Goal: Communication & Community: Participate in discussion

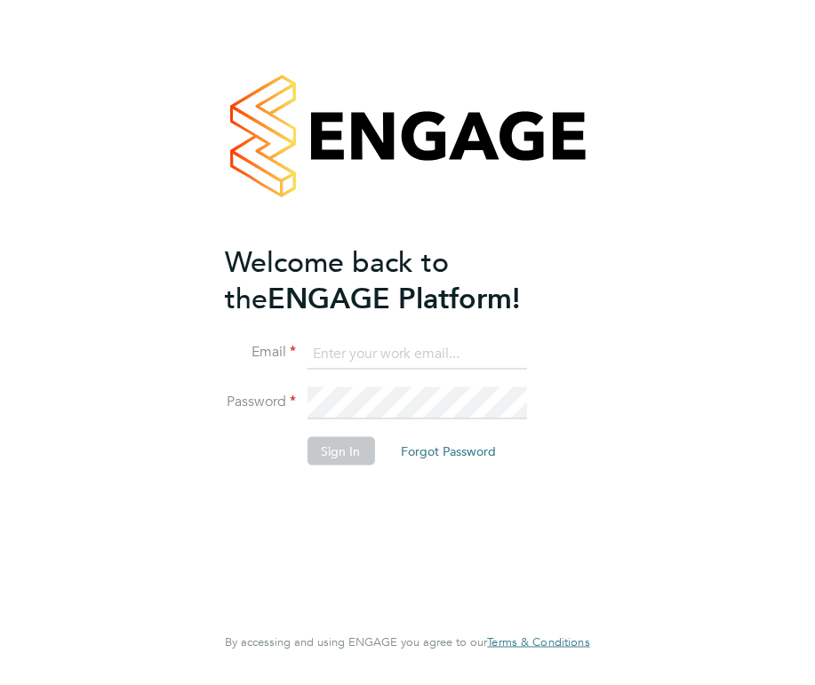
click at [340, 328] on ng-template "Welcome back to the ENGAGE Platform! Email Password Sign In Forgot Password" at bounding box center [398, 364] width 347 height 240
click at [335, 348] on input at bounding box center [417, 354] width 220 height 32
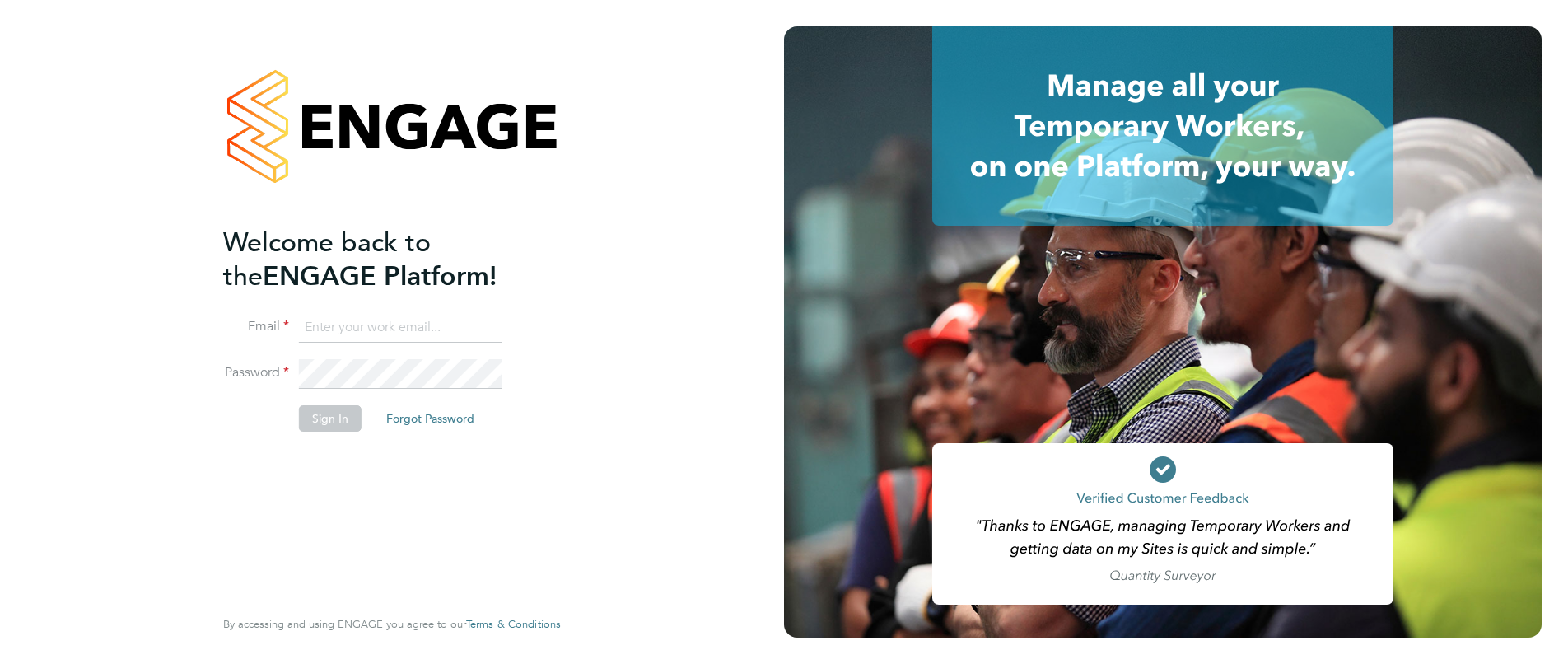
type input "davinia.wynne@ncclondon.ac.uk"
click at [322, 413] on button "Sign In" at bounding box center [331, 418] width 63 height 26
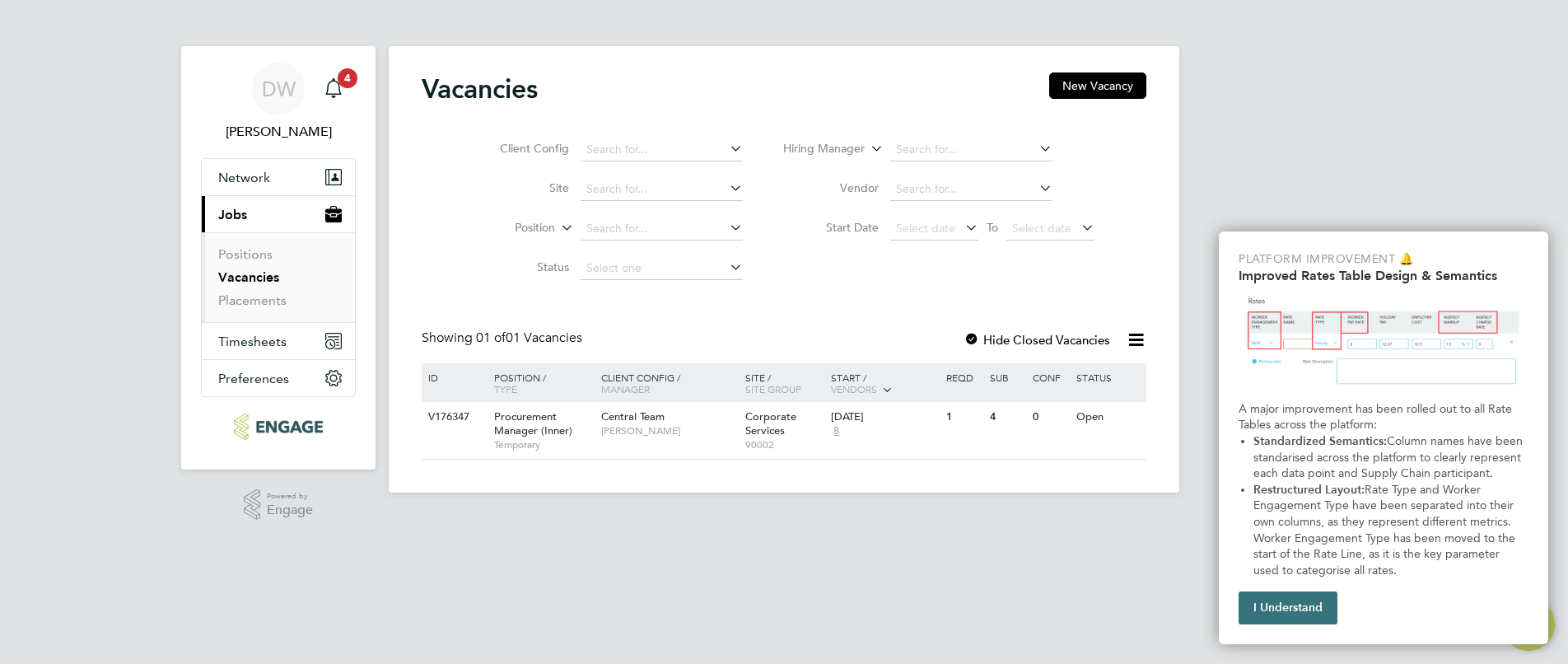
click at [1302, 610] on button "I Understand" at bounding box center [1287, 608] width 99 height 33
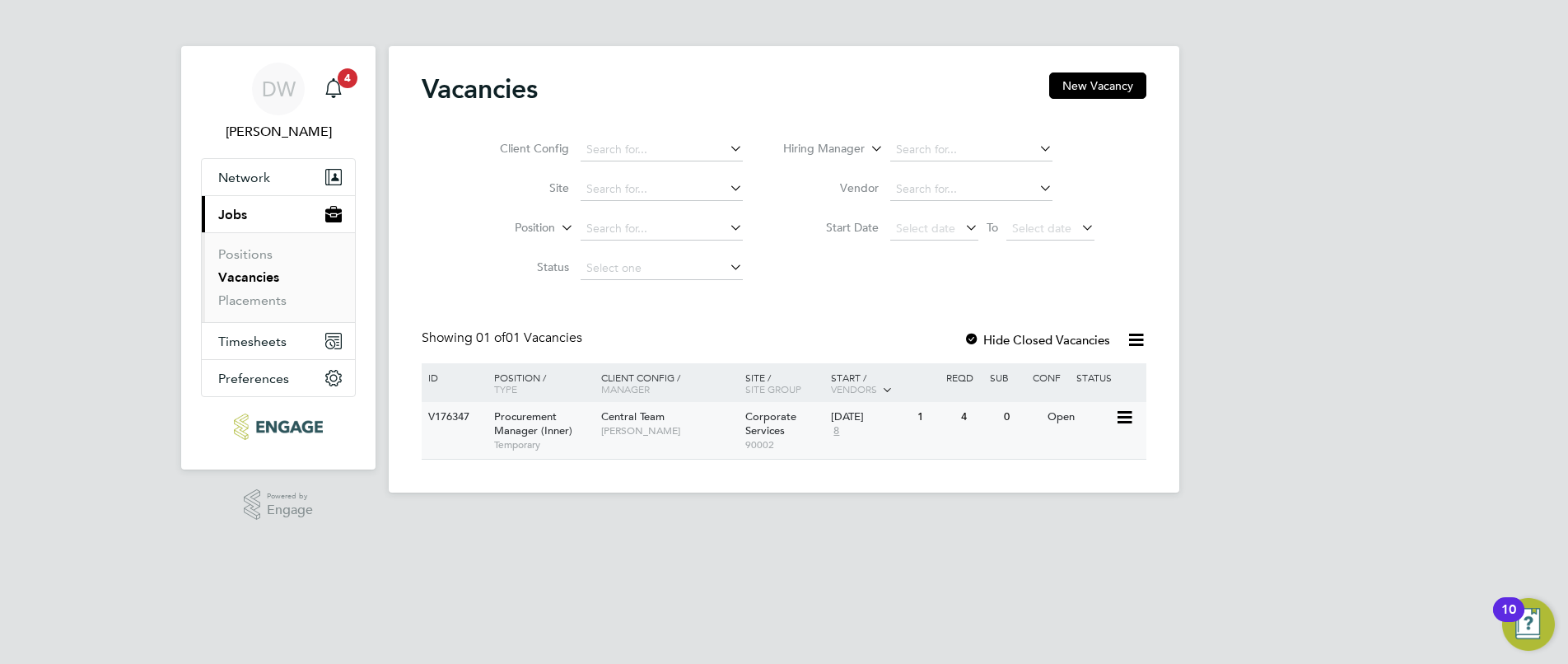
click at [532, 427] on span "Procurement Manager (Inner)" at bounding box center [533, 423] width 78 height 28
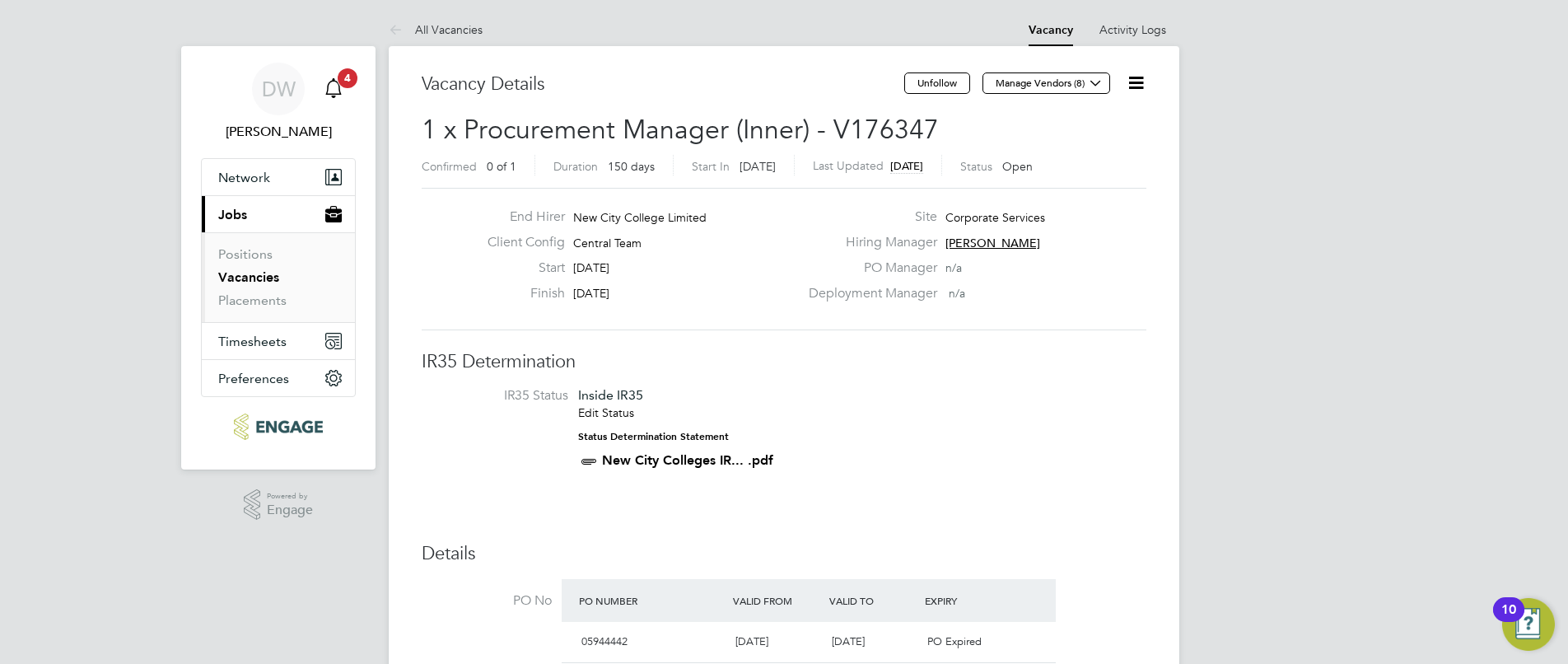
click at [336, 88] on icon "Main navigation" at bounding box center [332, 87] width 19 height 19
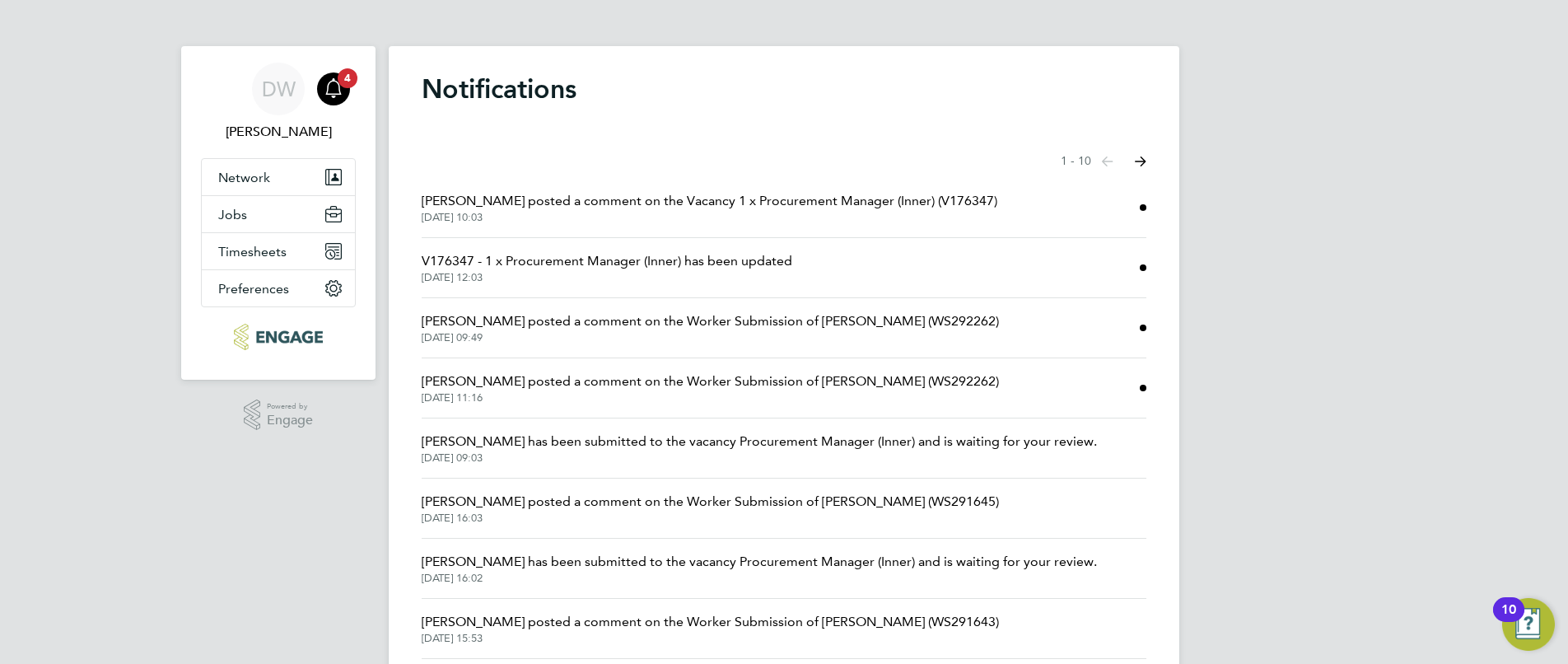
click at [568, 196] on span "Sophia Ede posted a comment on the Vacancy 1 x Procurement Manager (Inner) (V17…" at bounding box center [709, 200] width 575 height 19
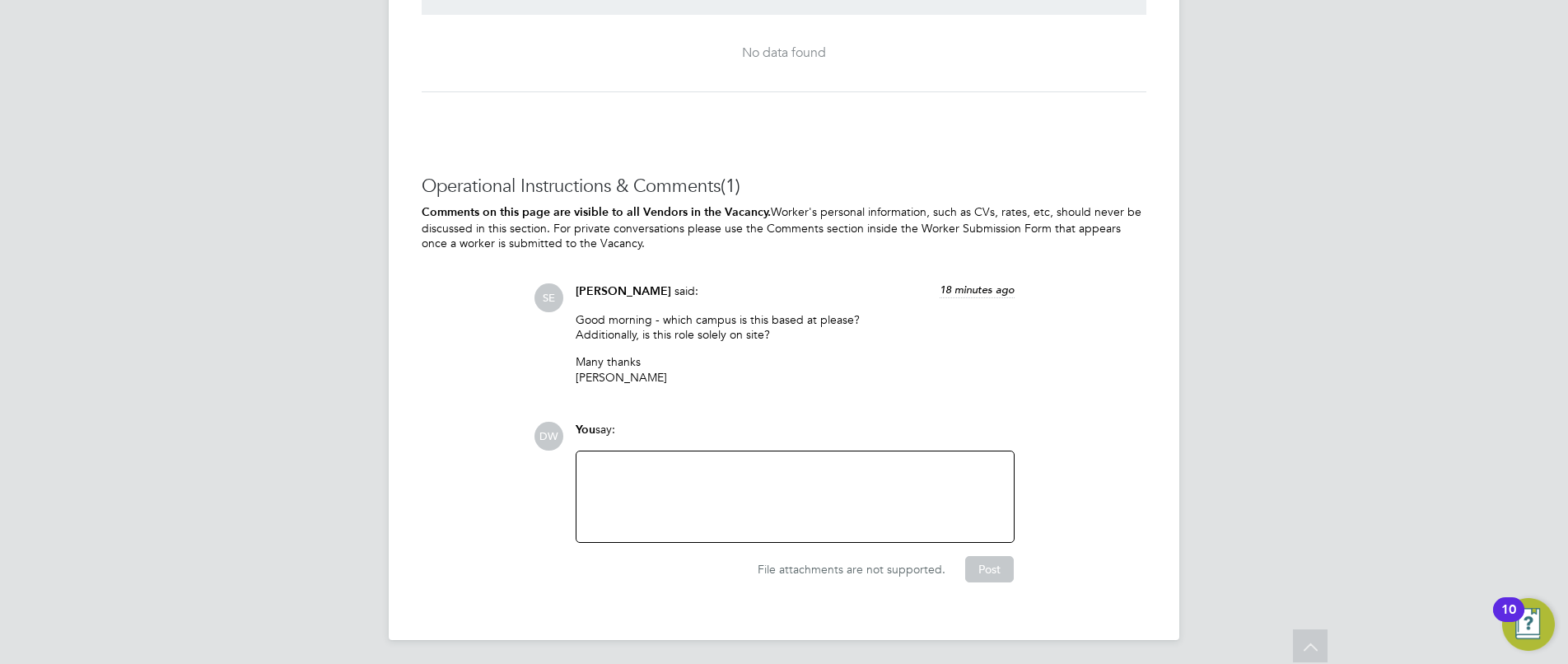
scroll to position [3453, 0]
click at [714, 468] on div at bounding box center [795, 495] width 418 height 70
